Goal: Task Accomplishment & Management: Use online tool/utility

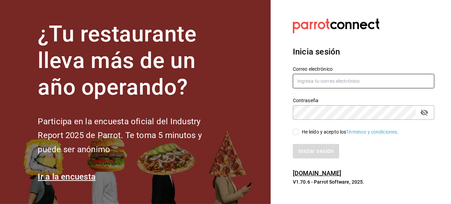
click at [314, 86] on input "text" at bounding box center [364, 81] width 142 height 15
type input "jbazan2908@hotmail.com"
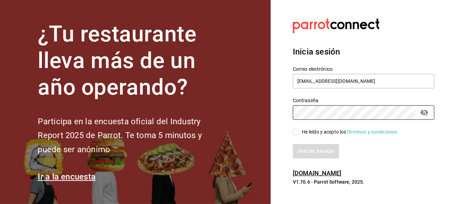
click at [297, 135] on input "He leído y acepto los Términos y condiciones." at bounding box center [296, 132] width 6 height 6
checkbox input "true"
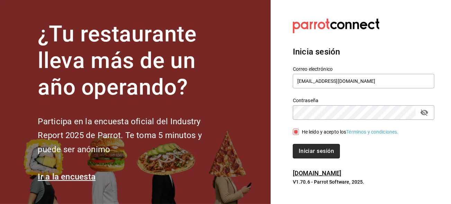
click at [301, 155] on button "Iniciar sesión" at bounding box center [316, 151] width 47 height 15
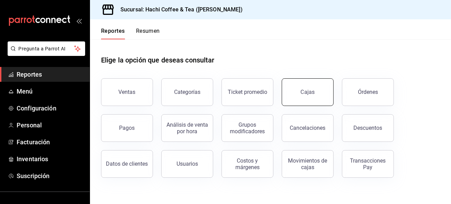
click at [312, 98] on link "Cajas" at bounding box center [308, 93] width 52 height 28
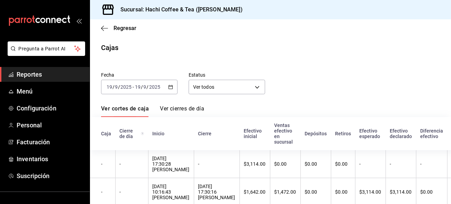
scroll to position [21, 0]
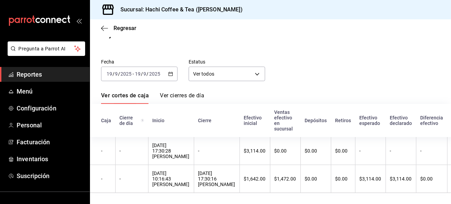
click at [50, 75] on span "Reportes" at bounding box center [50, 74] width 67 height 9
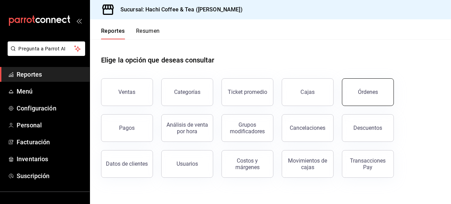
click at [365, 100] on button "Órdenes" at bounding box center [368, 93] width 52 height 28
